Goal: Use online tool/utility: Utilize a website feature to perform a specific function

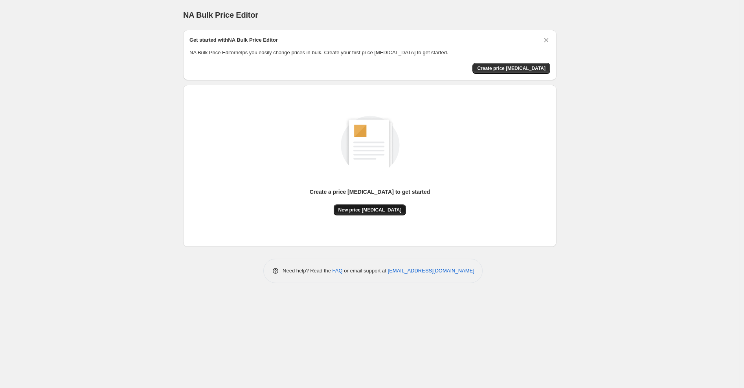
click at [383, 211] on span "New price [MEDICAL_DATA]" at bounding box center [369, 210] width 63 height 6
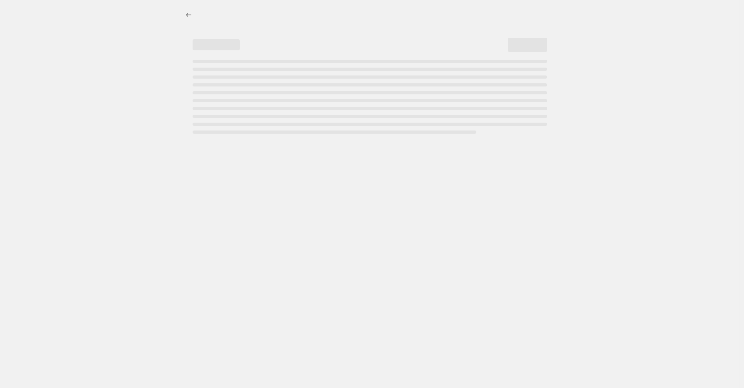
select select "percentage"
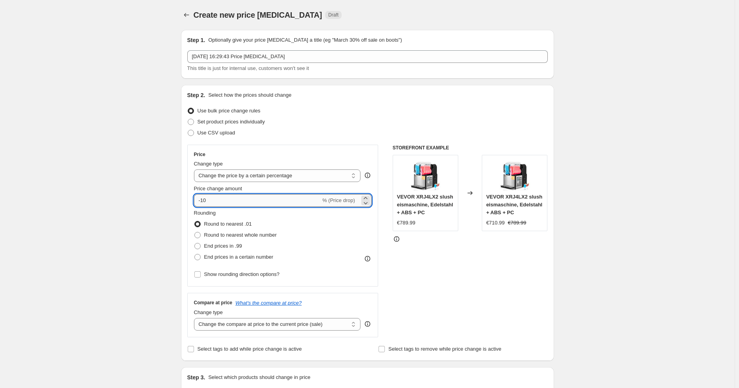
click at [262, 203] on input "-10" at bounding box center [257, 200] width 127 height 13
type input "-1"
type input "-30"
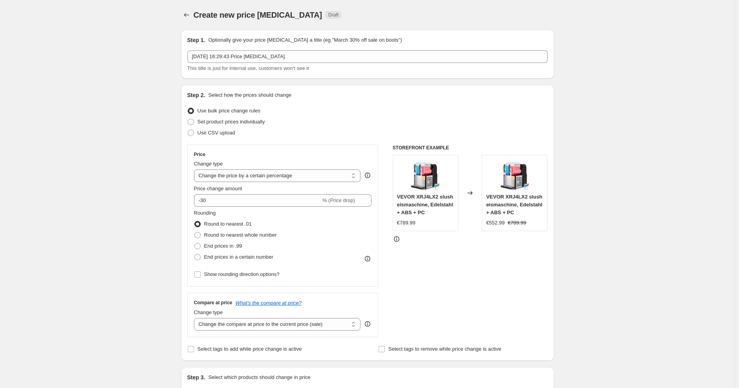
click at [413, 101] on div "Step 2. Select how the prices should change Use bulk price change rules Set pro…" at bounding box center [367, 222] width 361 height 263
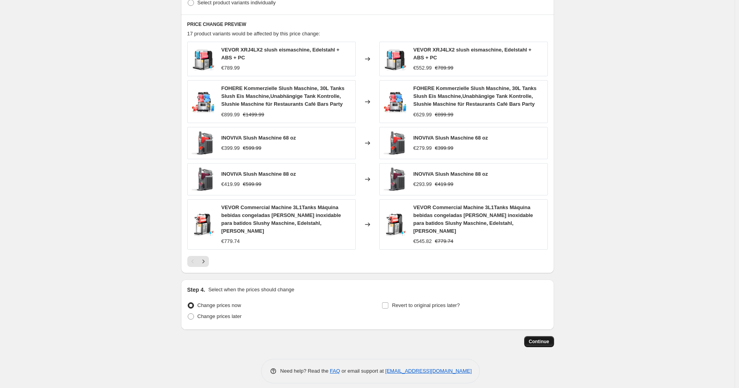
click at [543, 338] on span "Continue" at bounding box center [539, 341] width 20 height 6
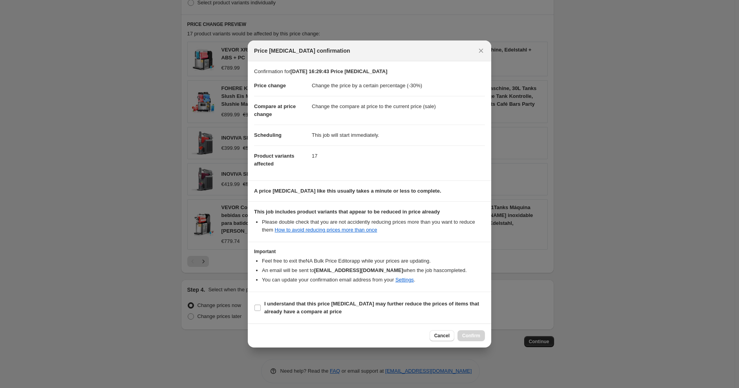
click at [398, 298] on label "I understand that this price [MEDICAL_DATA] may further reduce the prices of it…" at bounding box center [369, 307] width 231 height 19
click at [261, 304] on input "I understand that this price [MEDICAL_DATA] may further reduce the prices of it…" at bounding box center [258, 307] width 6 height 6
checkbox input "true"
click at [460, 326] on div "Cancel Confirm" at bounding box center [370, 335] width 244 height 24
click at [464, 332] on button "Confirm" at bounding box center [472, 335] width 28 height 11
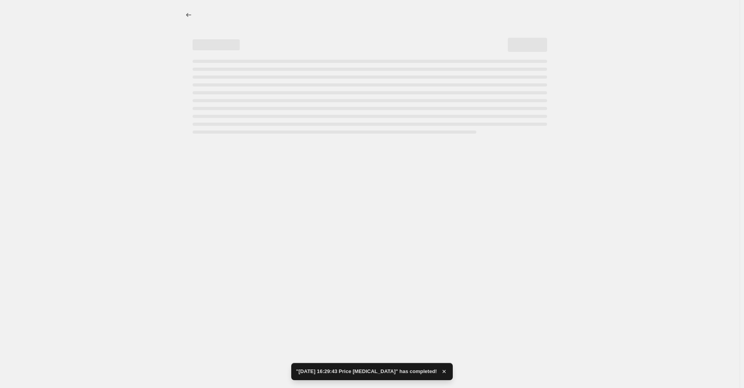
select select "percentage"
